Goal: Complete application form

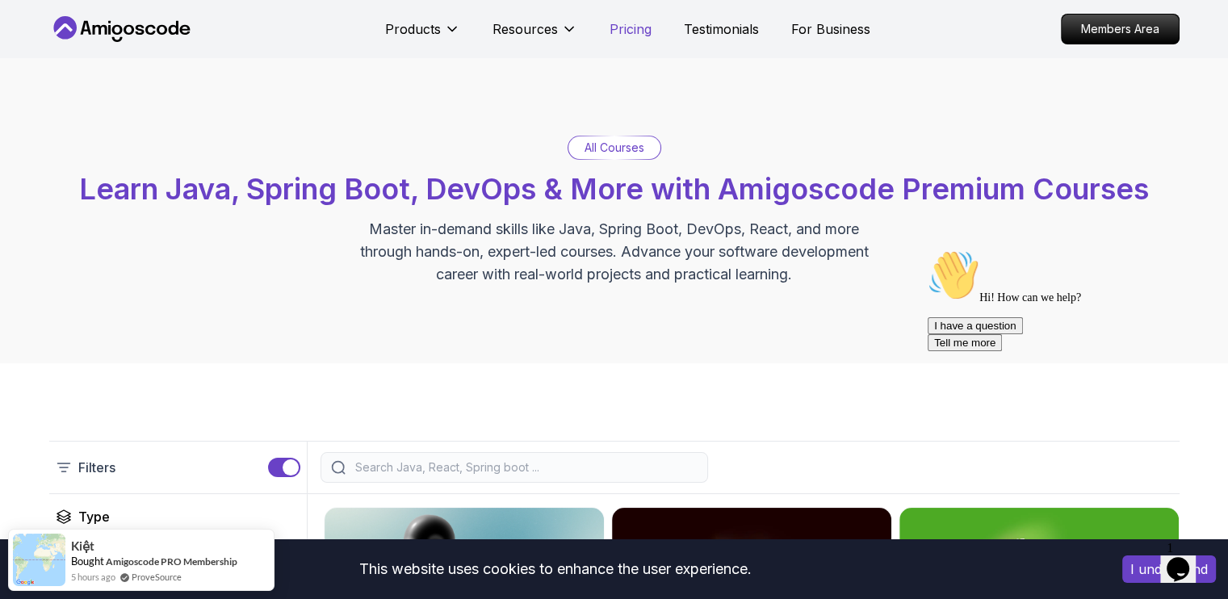
click at [621, 28] on p "Pricing" at bounding box center [631, 28] width 42 height 19
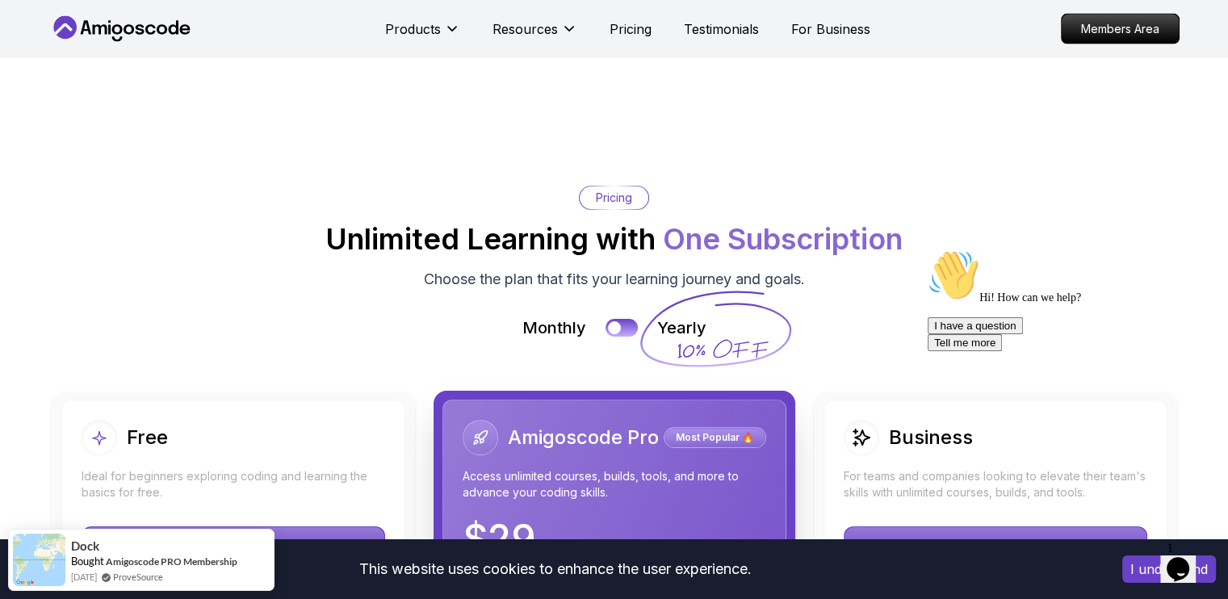
scroll to position [3454, 0]
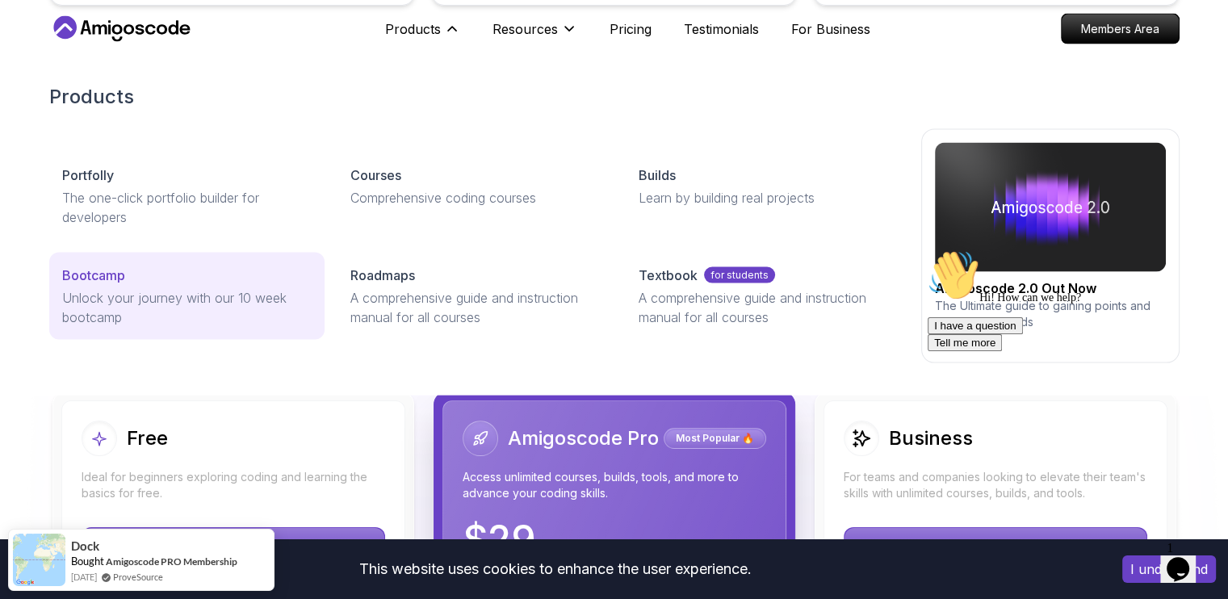
click at [149, 288] on p "Unlock your journey with our 10 week bootcamp" at bounding box center [187, 307] width 250 height 39
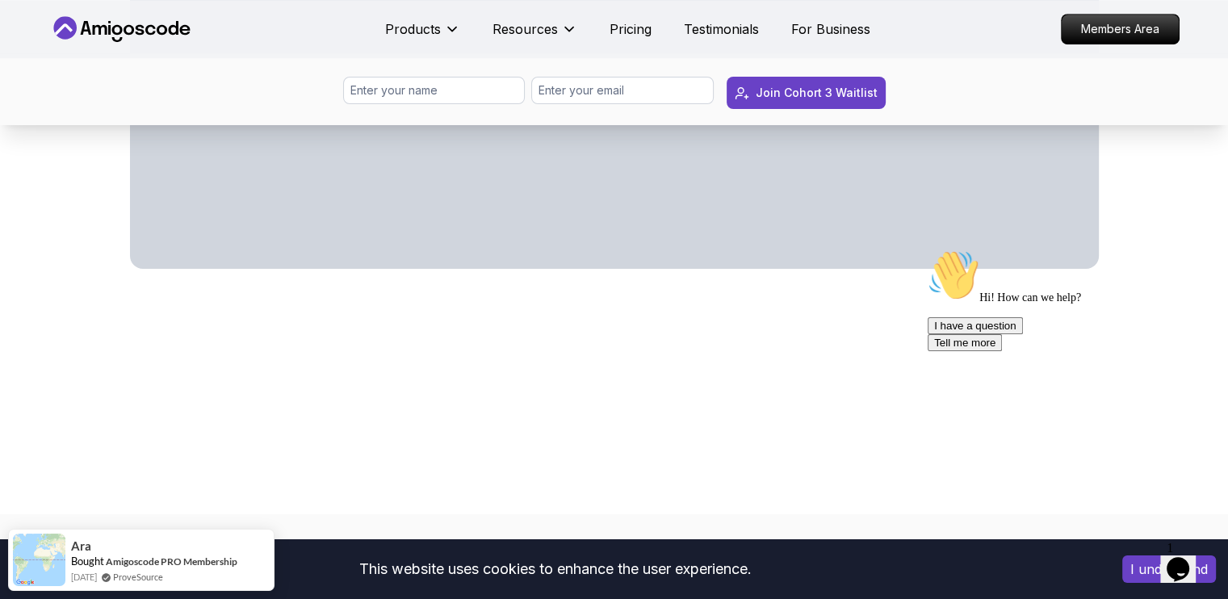
scroll to position [646, 0]
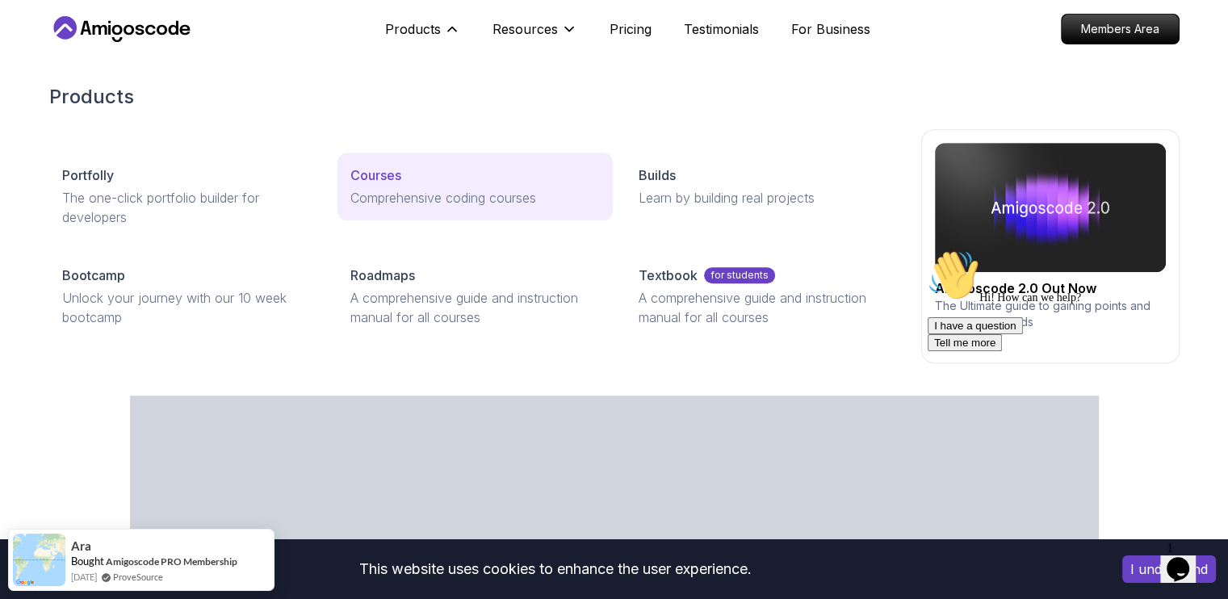
click at [387, 183] on p "Courses" at bounding box center [375, 175] width 51 height 19
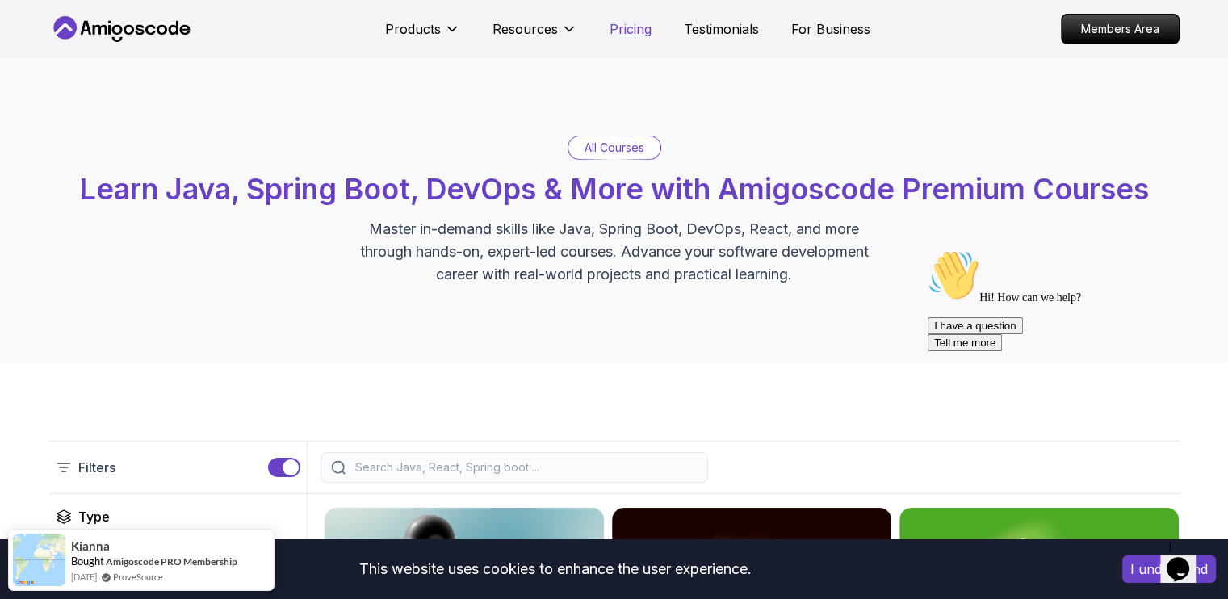
click at [619, 31] on p "Pricing" at bounding box center [631, 28] width 42 height 19
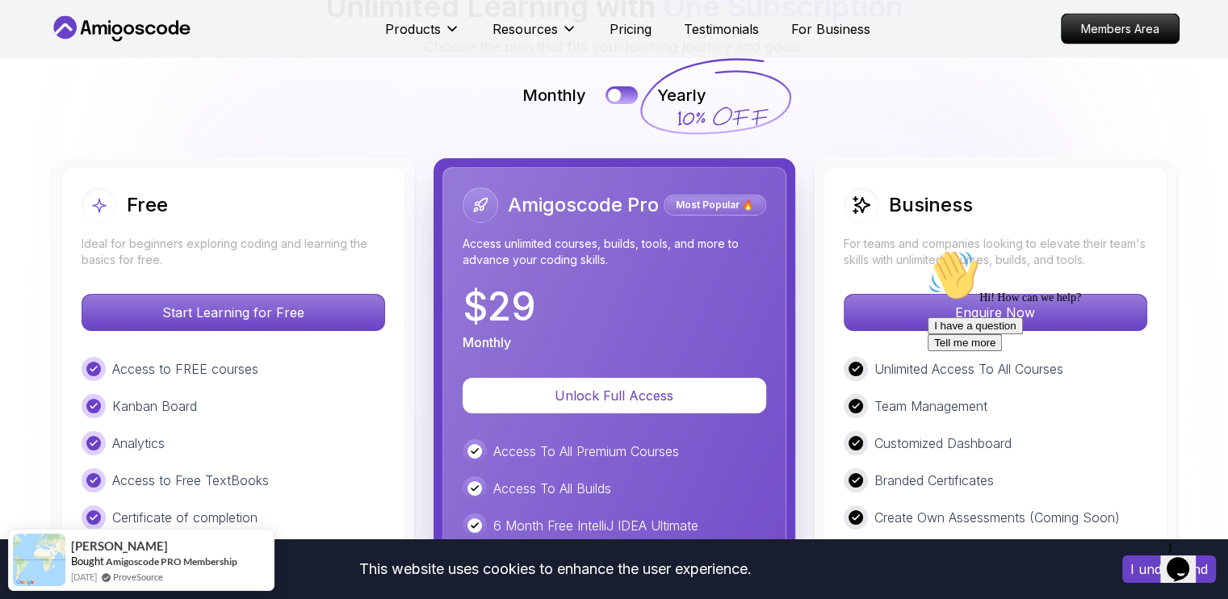
scroll to position [3696, 0]
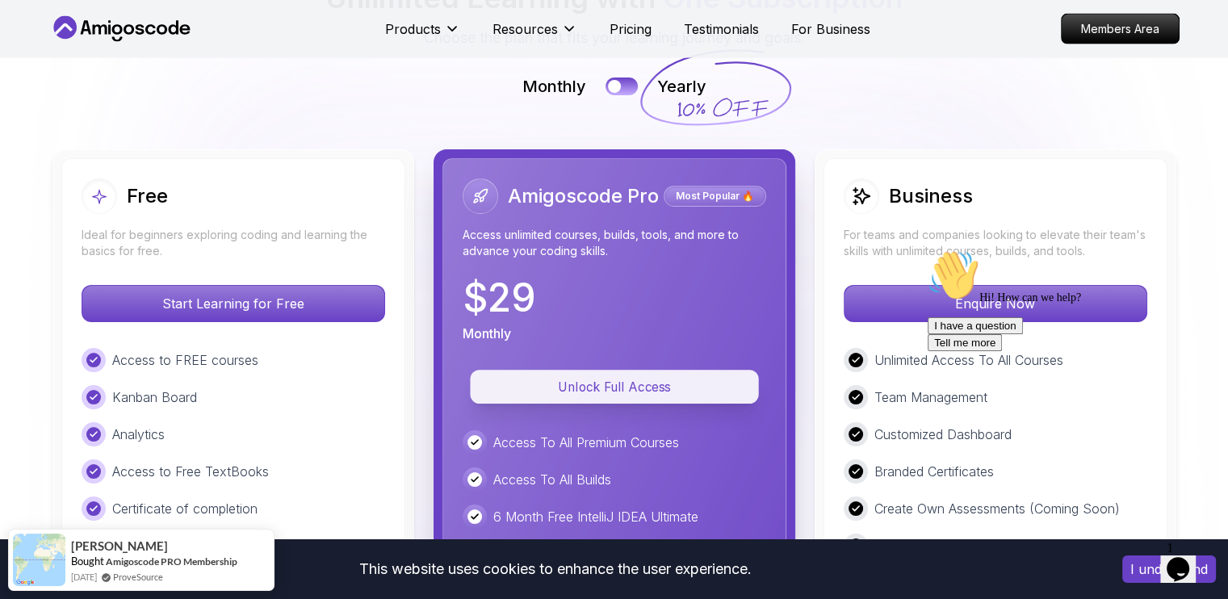
click at [611, 378] on p "Unlock Full Access" at bounding box center [615, 387] width 252 height 19
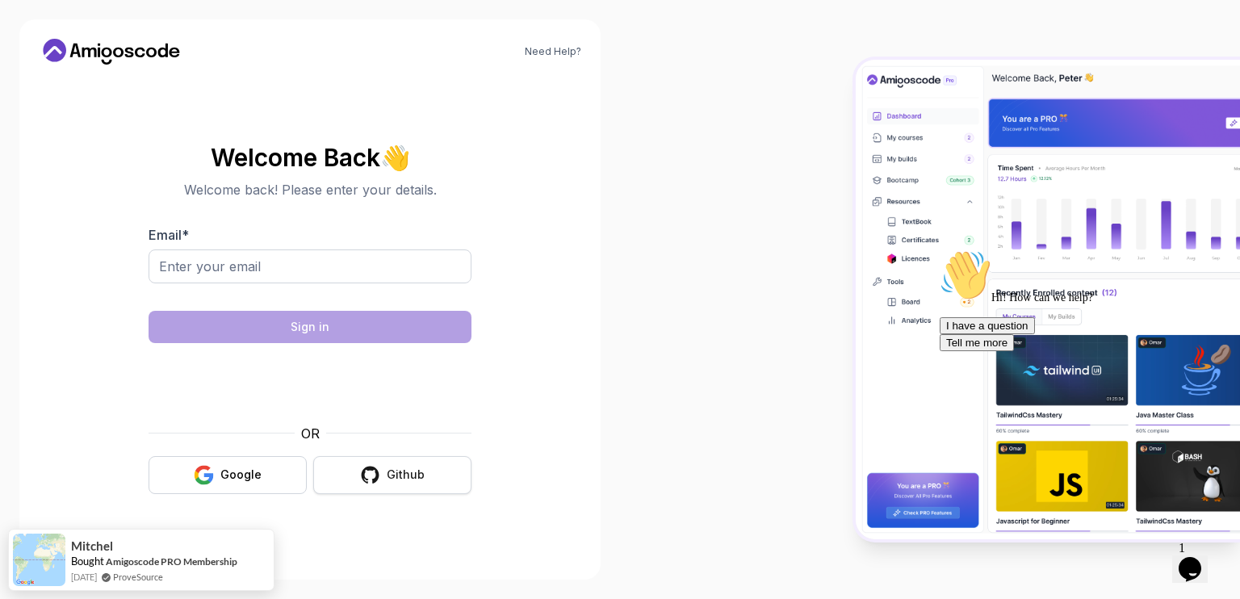
click at [408, 474] on div "Github" at bounding box center [406, 475] width 38 height 16
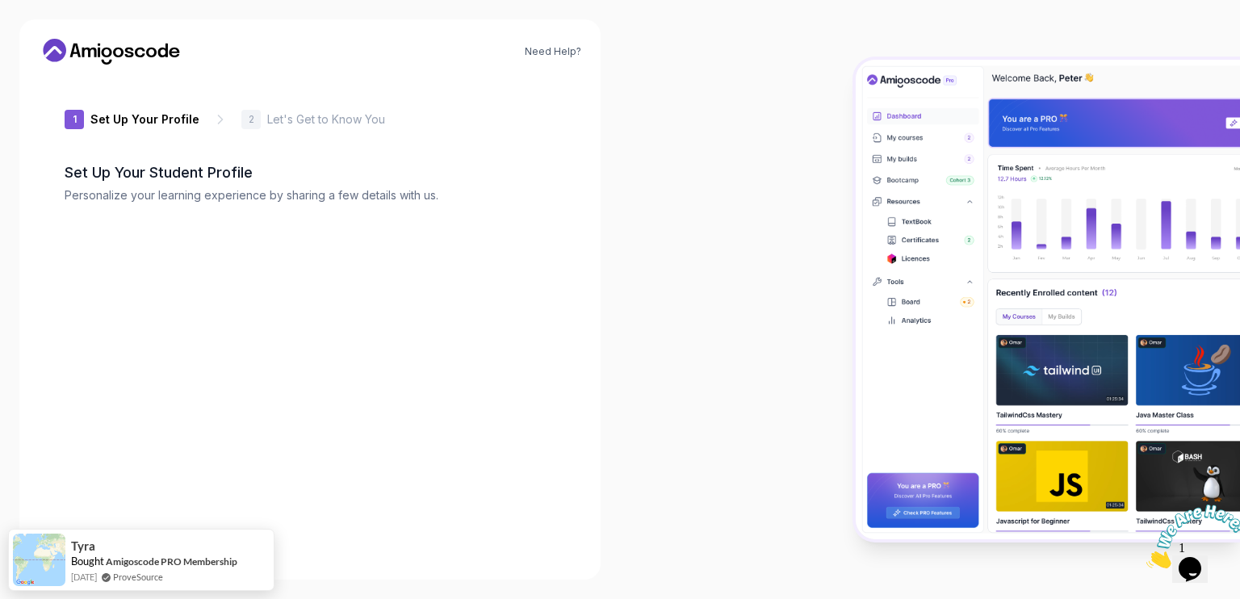
type input "clevergeckobd52f"
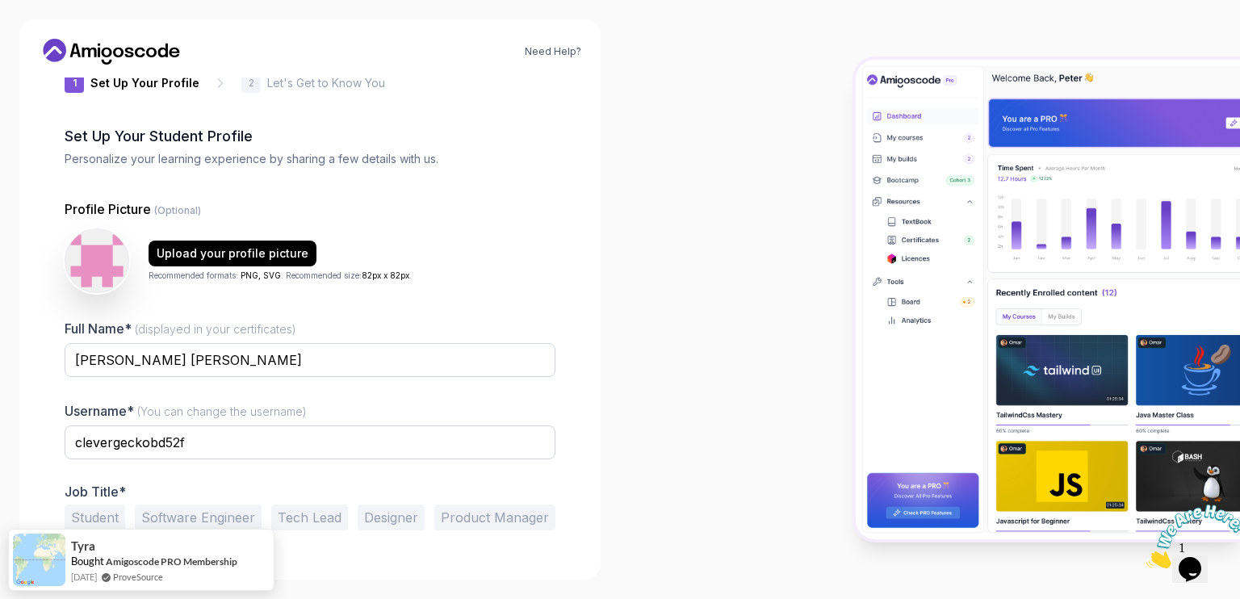
scroll to position [73, 0]
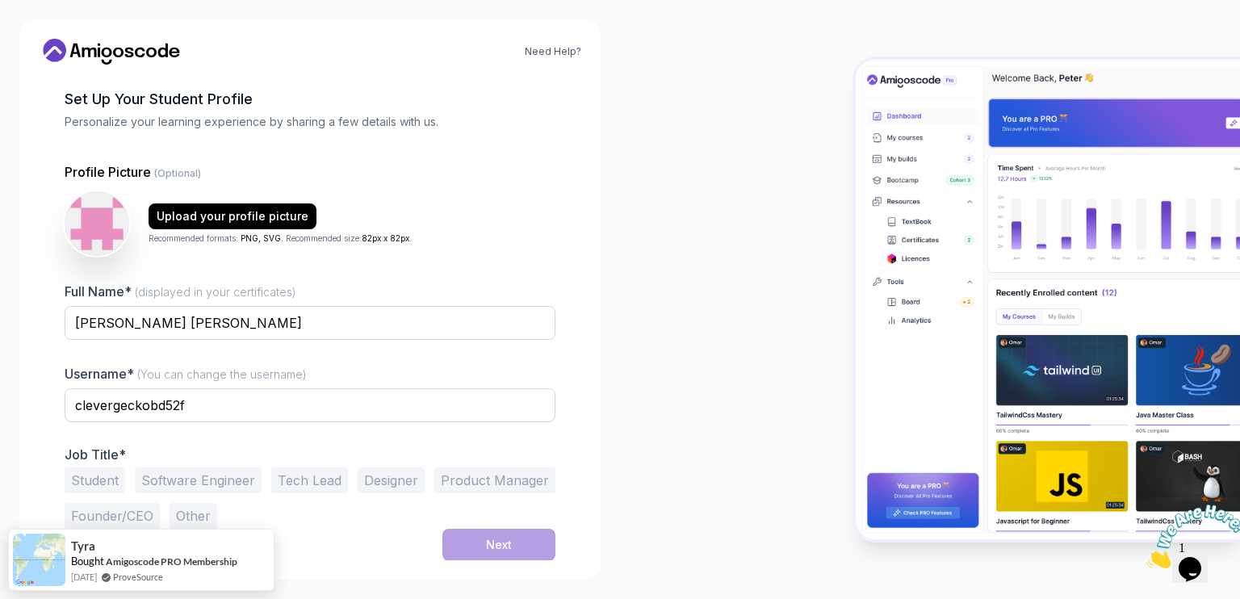
click at [108, 478] on button "Student" at bounding box center [95, 481] width 61 height 26
click at [176, 484] on button "Software Engineer" at bounding box center [198, 481] width 127 height 26
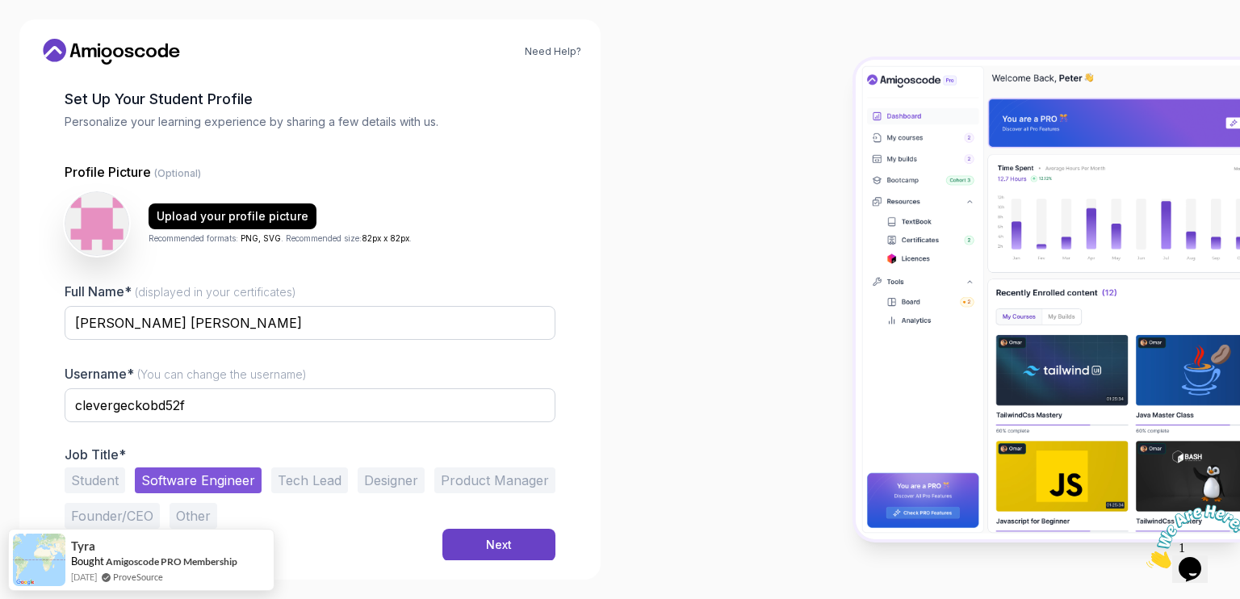
click at [110, 477] on button "Student" at bounding box center [95, 481] width 61 height 26
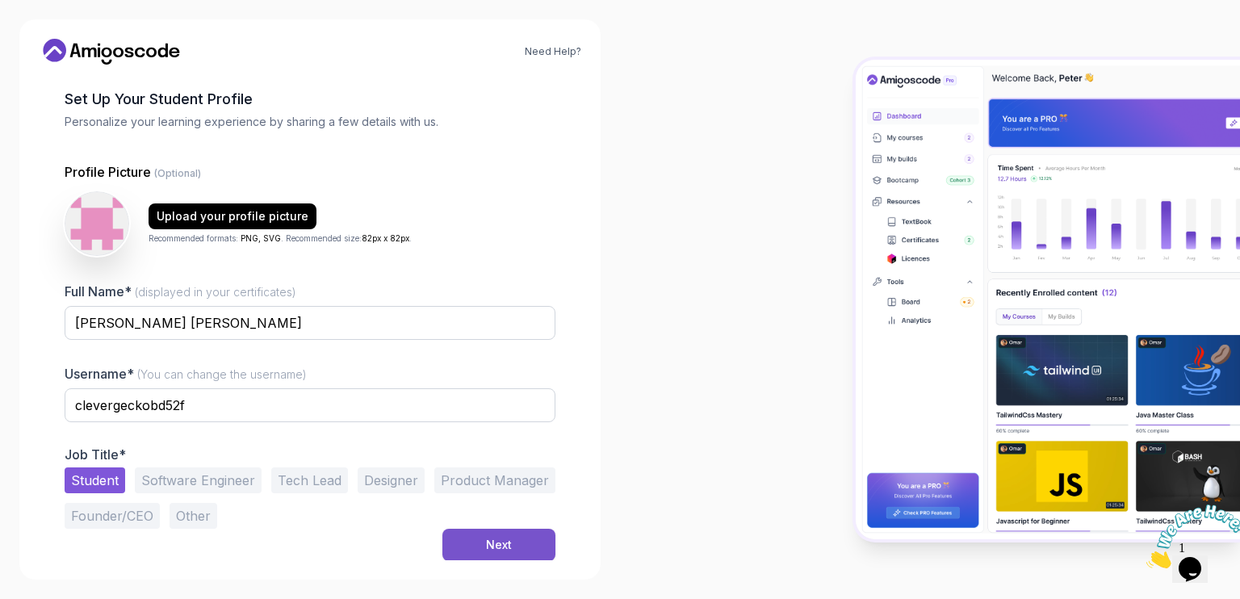
click at [488, 546] on div "Next" at bounding box center [499, 545] width 26 height 16
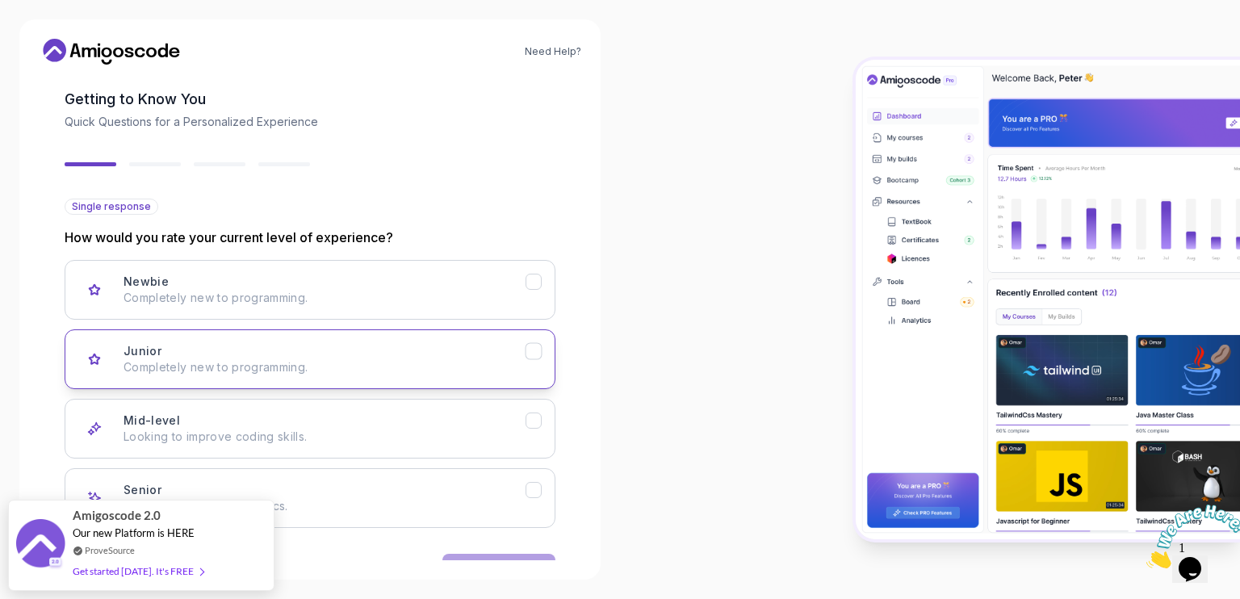
click at [307, 351] on div "Junior Completely new to programming." at bounding box center [325, 359] width 402 height 32
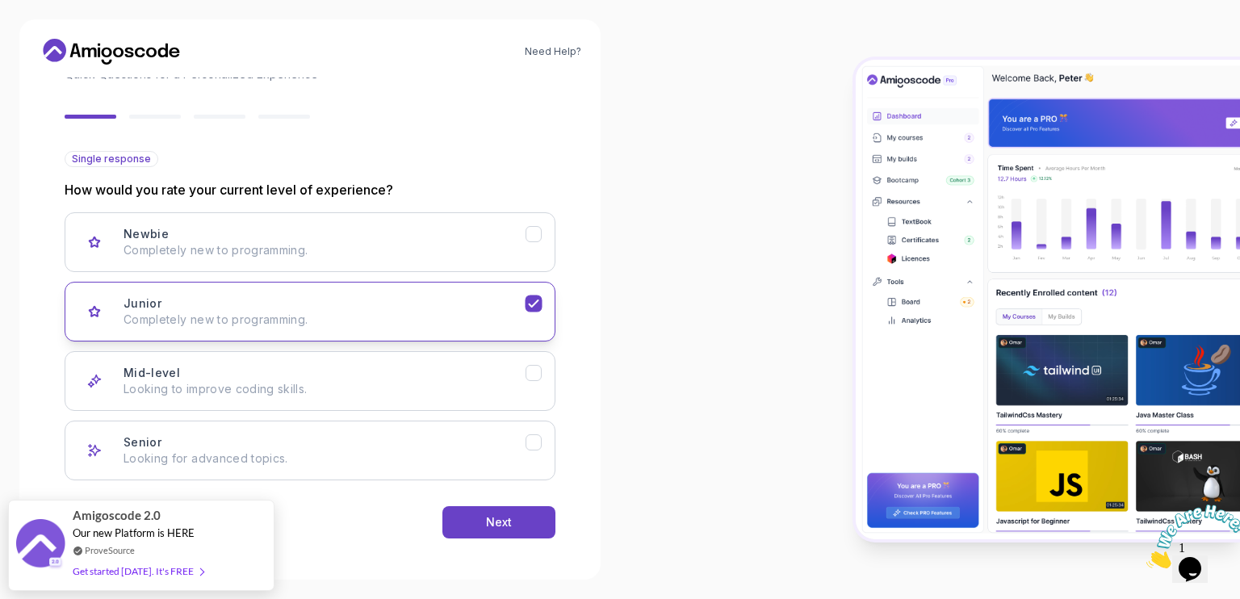
scroll to position [123, 0]
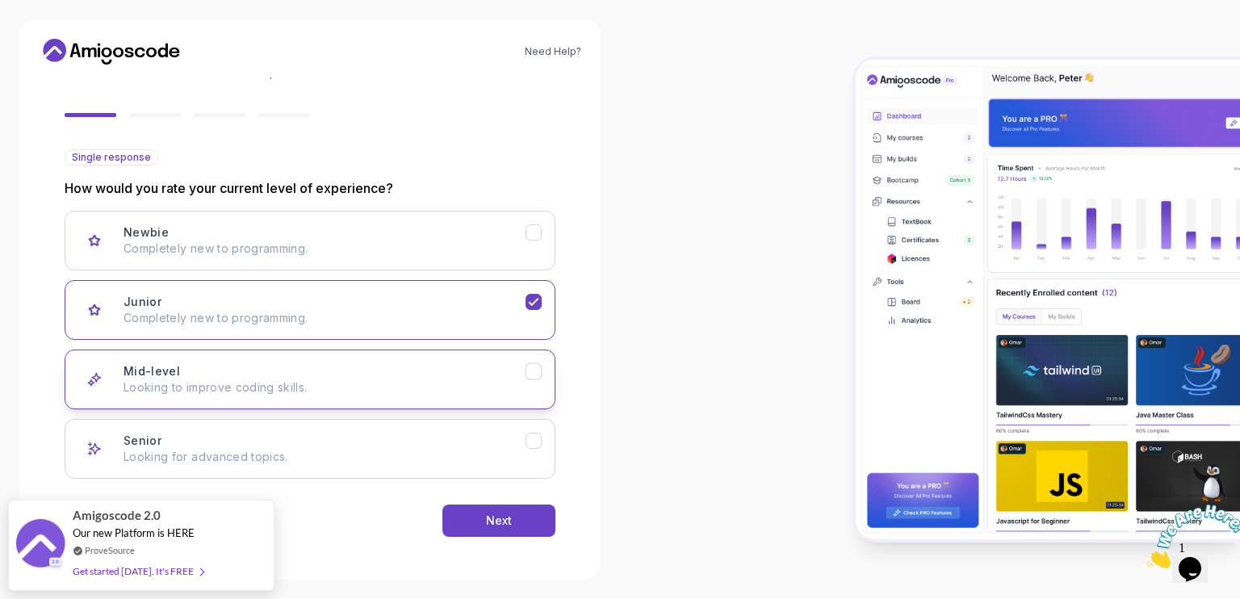
click at [303, 384] on p "Looking to improve coding skills." at bounding box center [325, 388] width 402 height 16
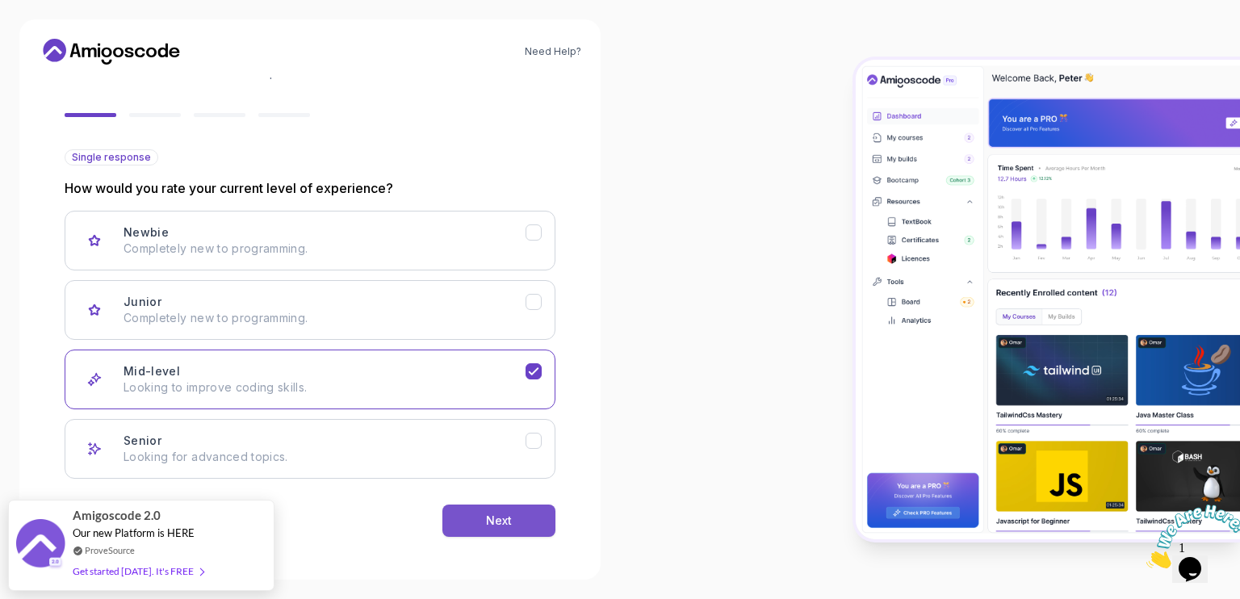
click at [492, 513] on div "Next" at bounding box center [499, 521] width 26 height 16
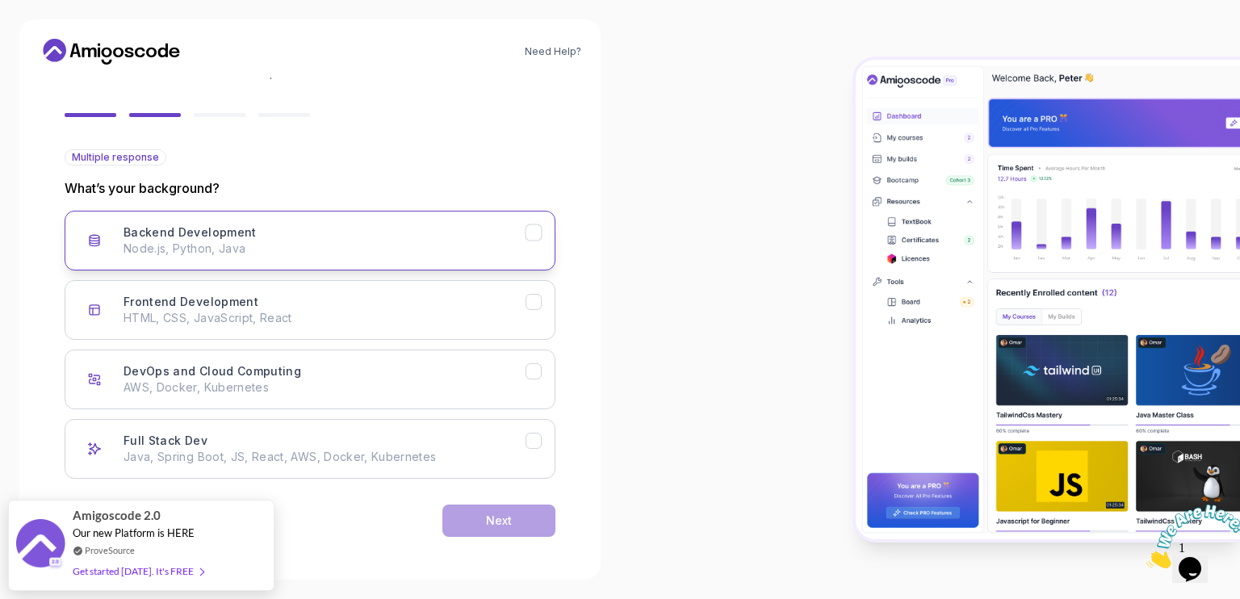
click at [271, 233] on div "Backend Development Node.js, Python, Java" at bounding box center [325, 240] width 402 height 32
click at [477, 516] on button "Next" at bounding box center [499, 521] width 113 height 32
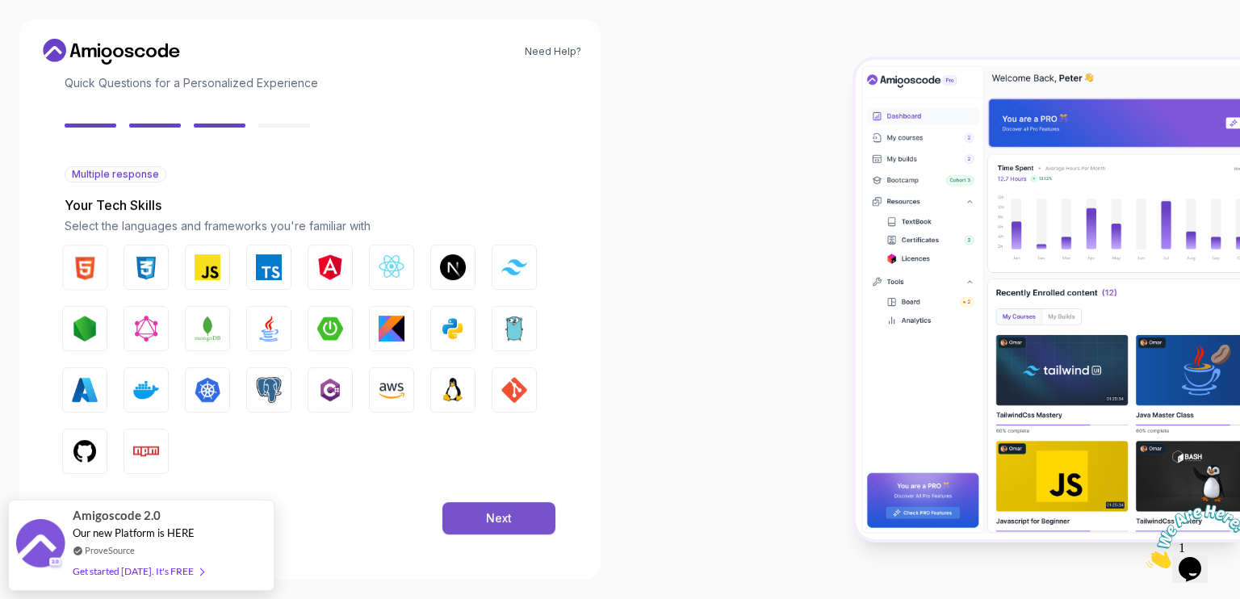
scroll to position [105, 0]
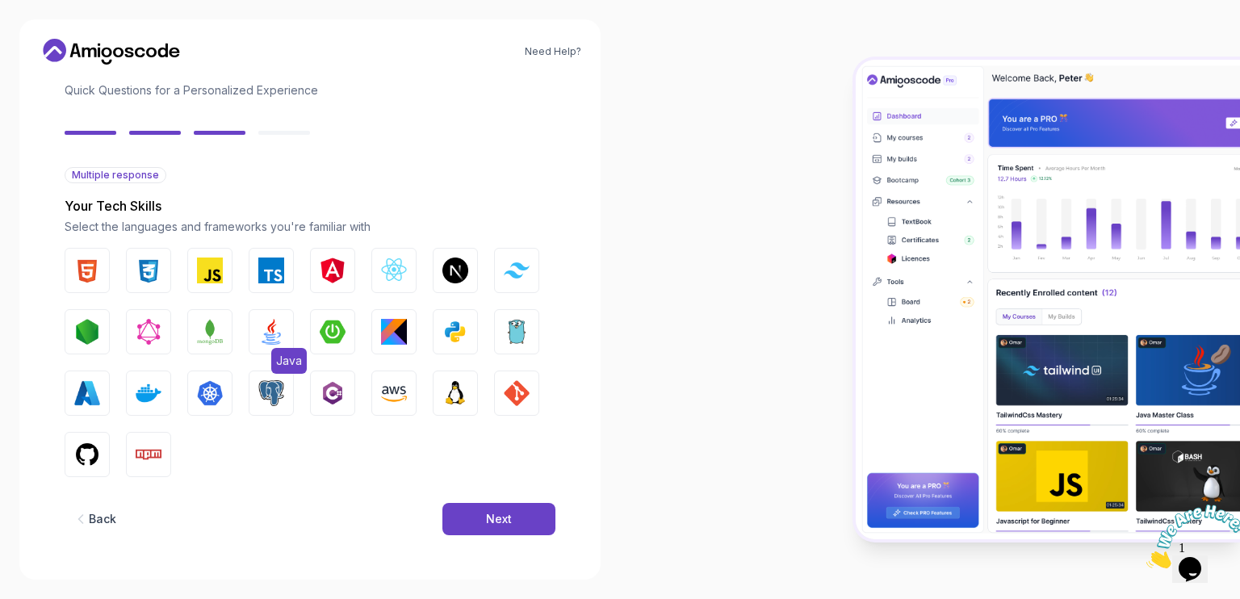
click at [273, 329] on img "button" at bounding box center [271, 332] width 26 height 26
click at [327, 325] on img "button" at bounding box center [333, 332] width 26 height 26
click at [480, 524] on button "Next" at bounding box center [499, 519] width 113 height 32
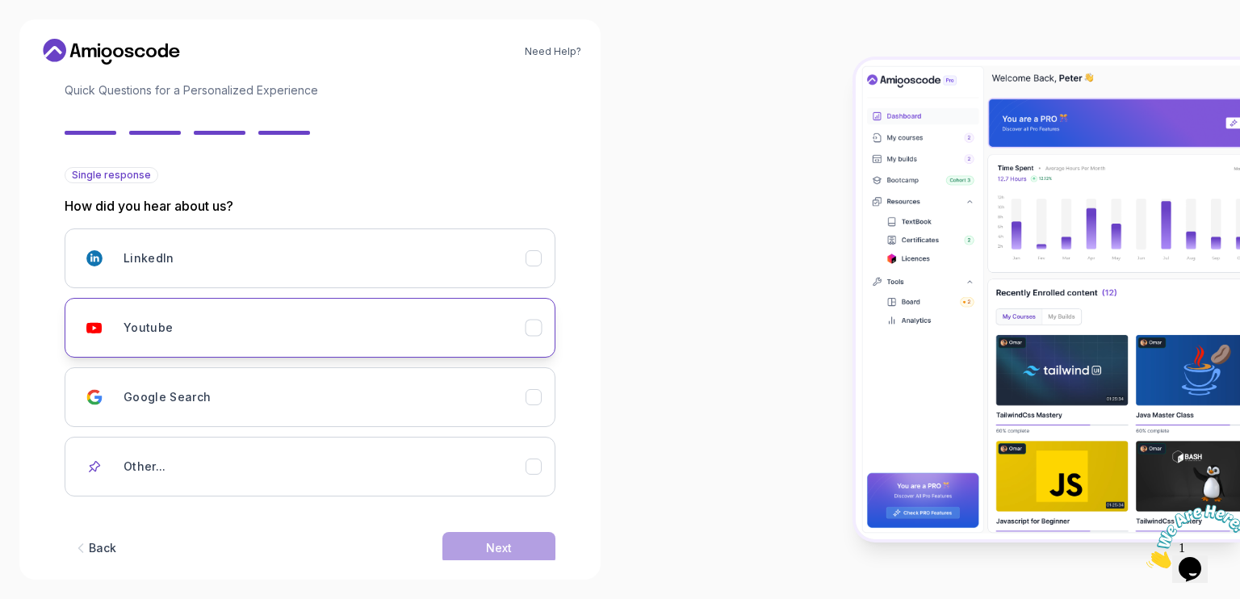
click at [266, 331] on div "Youtube" at bounding box center [325, 328] width 402 height 32
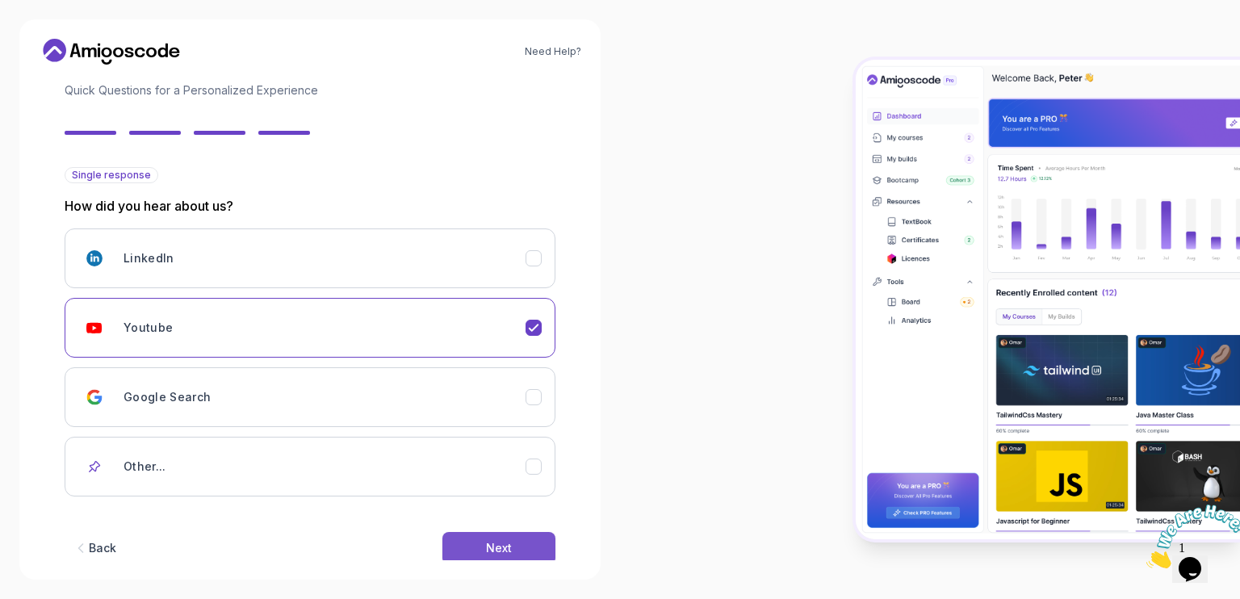
click at [495, 545] on div "Next" at bounding box center [499, 548] width 26 height 16
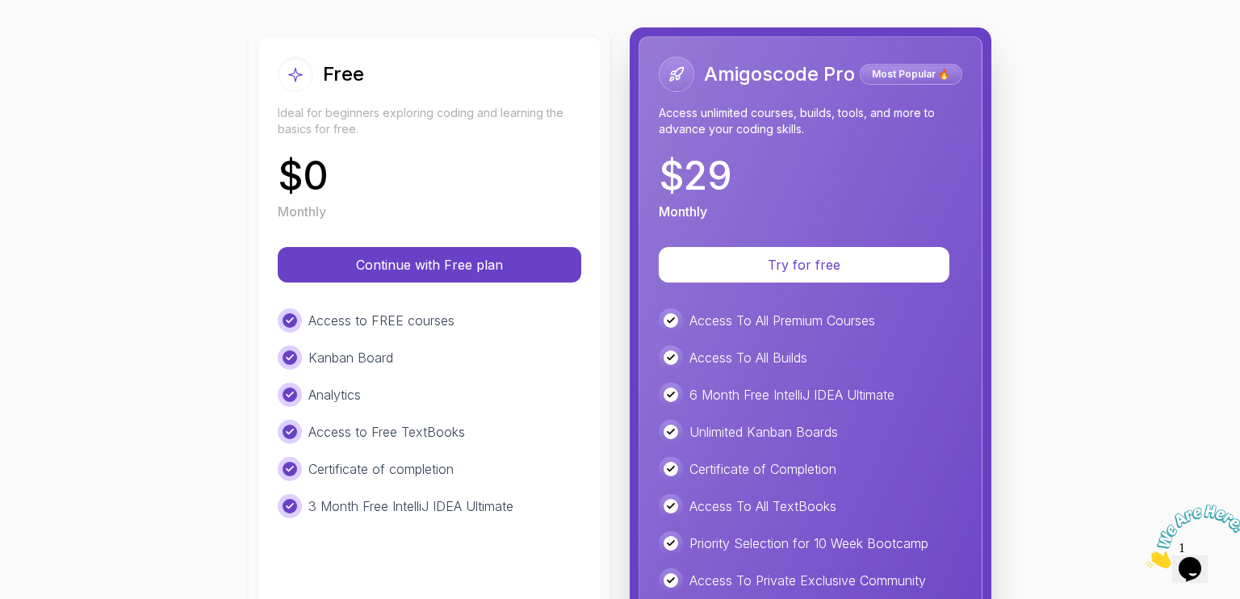
scroll to position [242, 0]
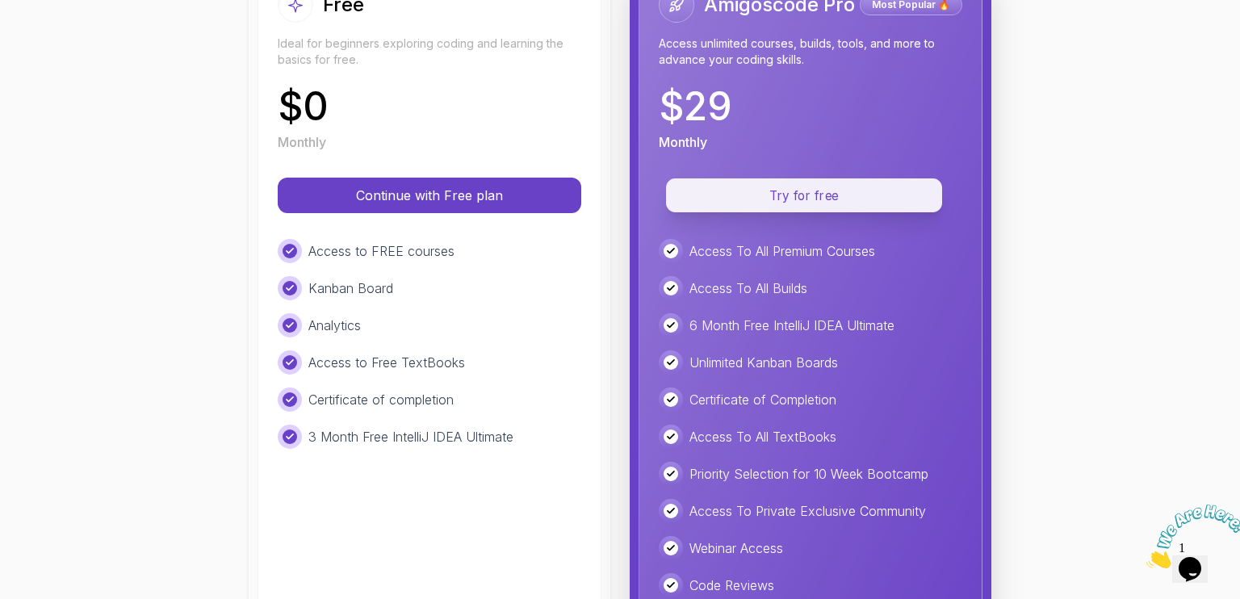
click at [817, 200] on p "Try for free" at bounding box center [804, 196] width 239 height 19
drag, startPoint x: 817, startPoint y: 200, endPoint x: 736, endPoint y: 203, distance: 80.8
click at [736, 203] on p "Try for free" at bounding box center [804, 196] width 239 height 19
click at [746, 196] on p "Try for free" at bounding box center [804, 196] width 239 height 19
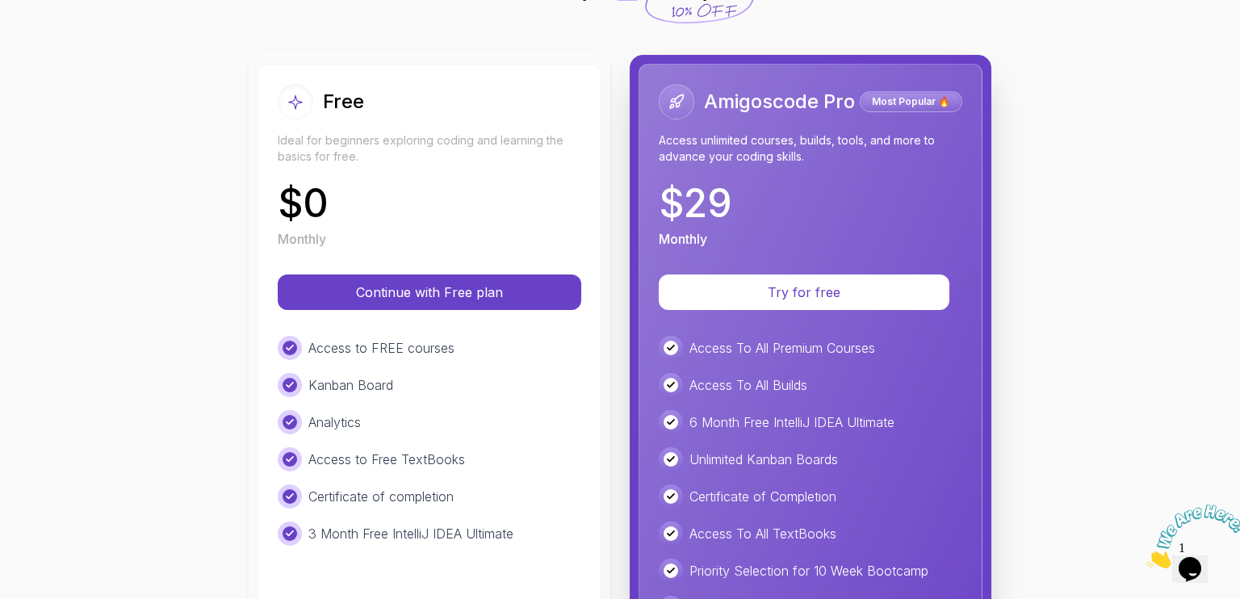
scroll to position [0, 0]
